Goal: Task Accomplishment & Management: Use online tool/utility

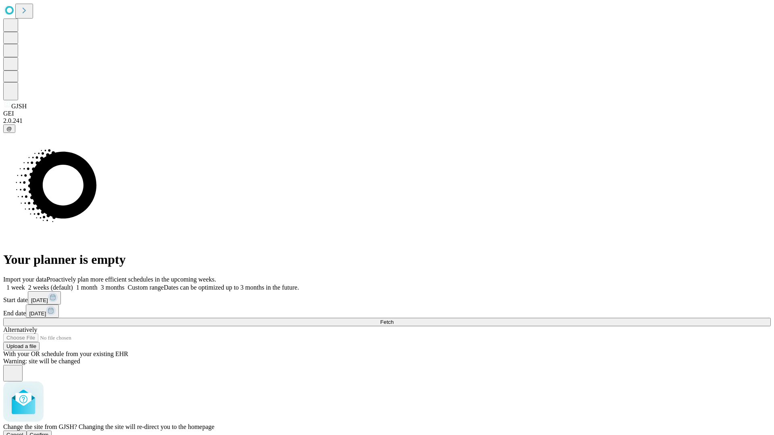
click at [49, 432] on span "Confirm" at bounding box center [39, 435] width 19 height 6
click at [73, 284] on label "2 weeks (default)" at bounding box center [49, 287] width 48 height 7
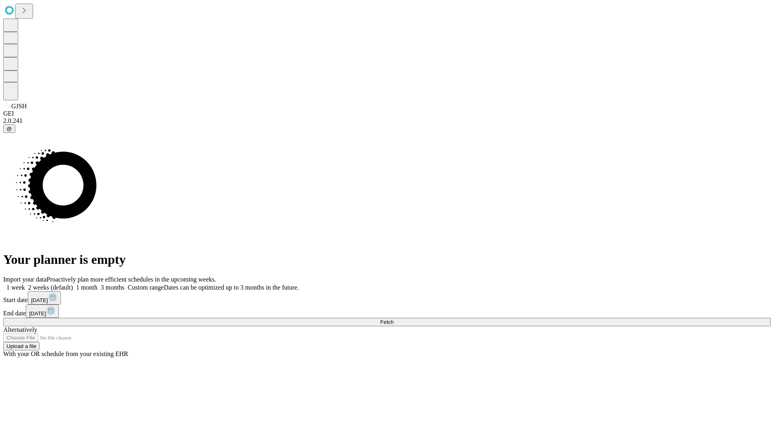
click at [393, 319] on span "Fetch" at bounding box center [386, 322] width 13 height 6
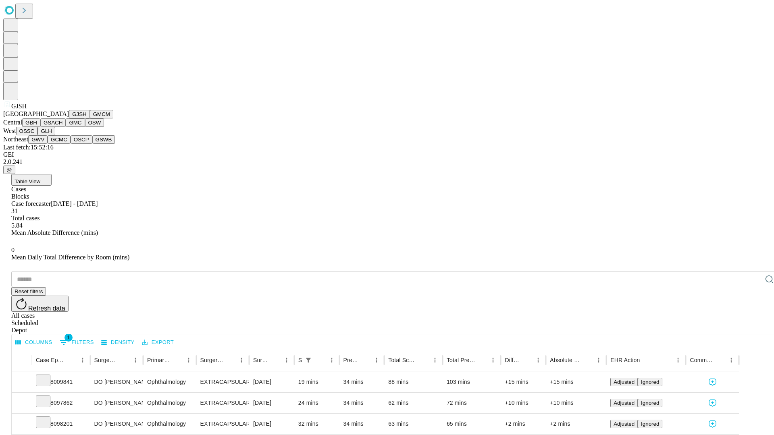
click at [90, 119] on button "GMCM" at bounding box center [101, 114] width 23 height 8
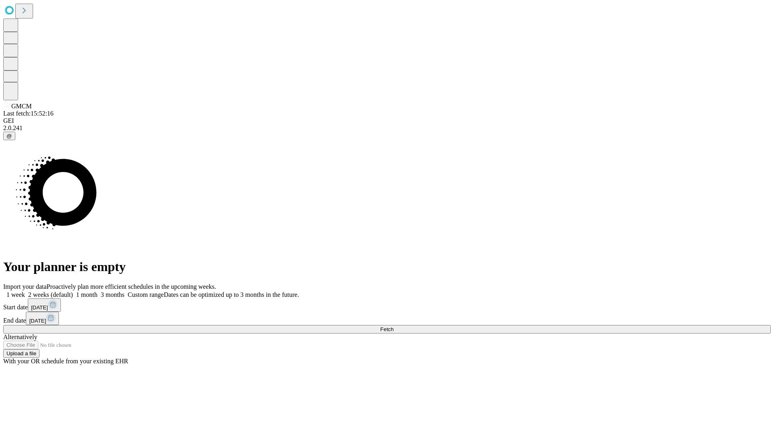
click at [73, 291] on label "2 weeks (default)" at bounding box center [49, 294] width 48 height 7
click at [393, 326] on span "Fetch" at bounding box center [386, 329] width 13 height 6
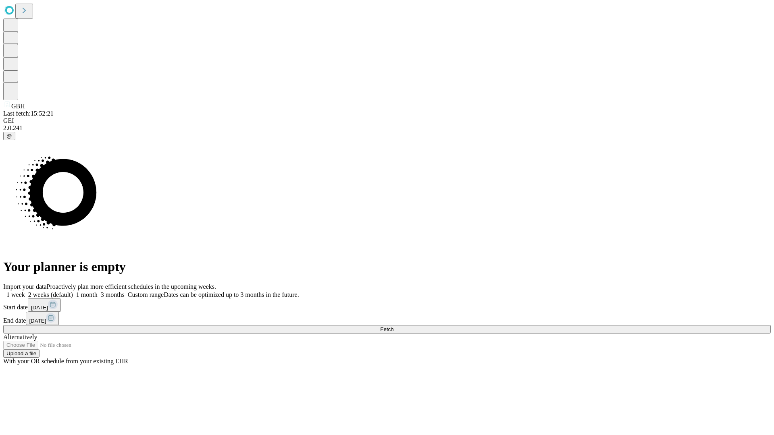
click at [73, 291] on label "2 weeks (default)" at bounding box center [49, 294] width 48 height 7
click at [393, 326] on span "Fetch" at bounding box center [386, 329] width 13 height 6
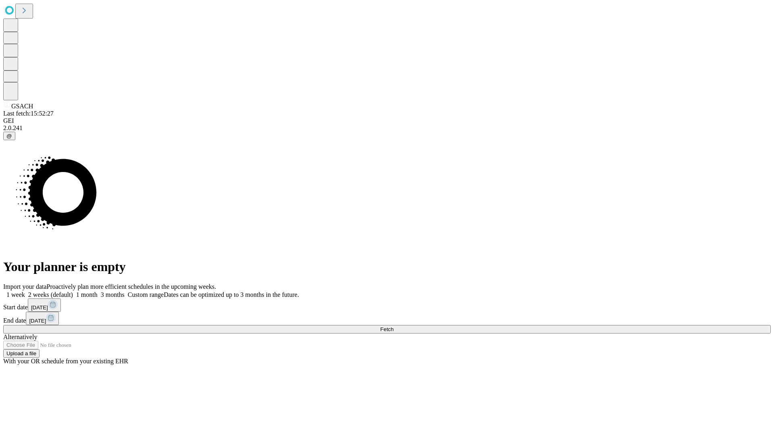
click at [393, 326] on span "Fetch" at bounding box center [386, 329] width 13 height 6
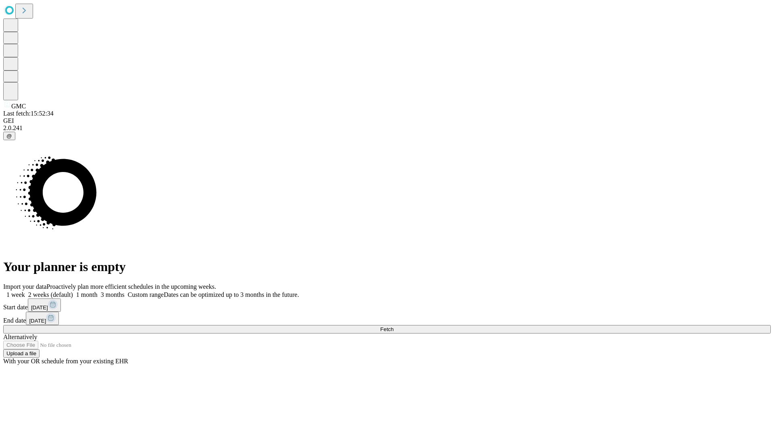
click at [73, 291] on label "2 weeks (default)" at bounding box center [49, 294] width 48 height 7
click at [393, 326] on span "Fetch" at bounding box center [386, 329] width 13 height 6
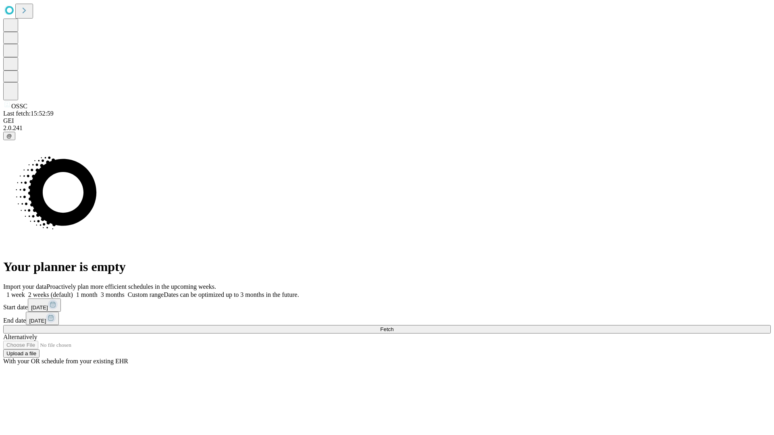
click at [73, 291] on label "2 weeks (default)" at bounding box center [49, 294] width 48 height 7
click at [393, 326] on span "Fetch" at bounding box center [386, 329] width 13 height 6
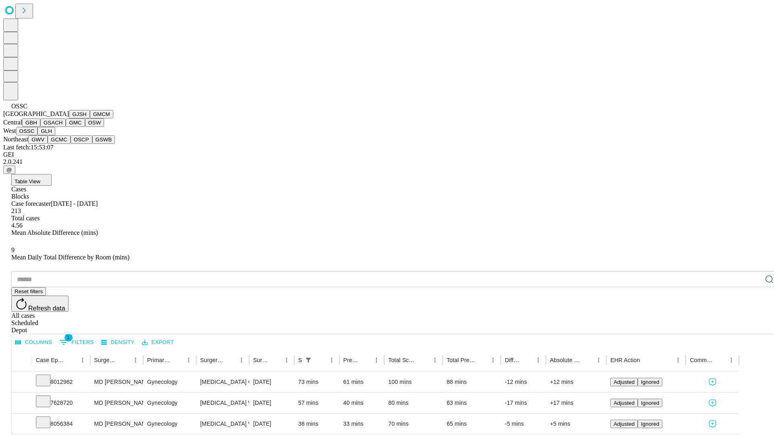
click at [55, 135] on button "GLH" at bounding box center [45, 131] width 17 height 8
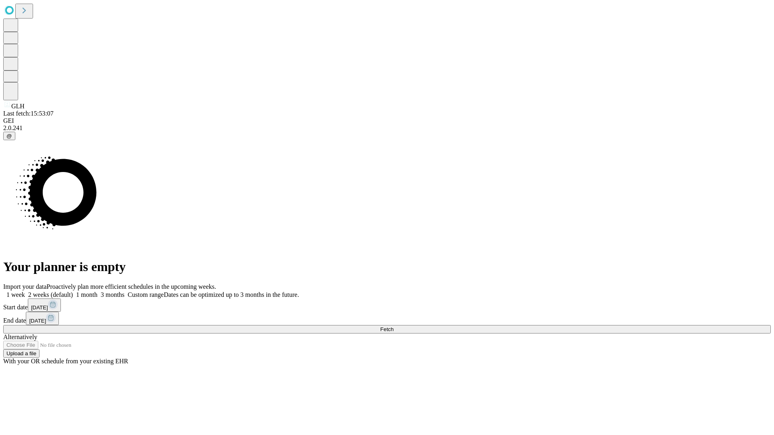
click at [393, 326] on span "Fetch" at bounding box center [386, 329] width 13 height 6
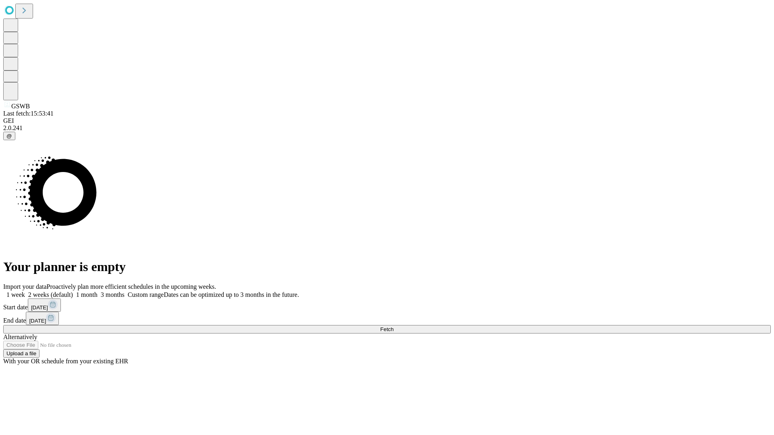
click at [73, 291] on label "2 weeks (default)" at bounding box center [49, 294] width 48 height 7
click at [393, 326] on span "Fetch" at bounding box center [386, 329] width 13 height 6
